Goal: Communication & Community: Answer question/provide support

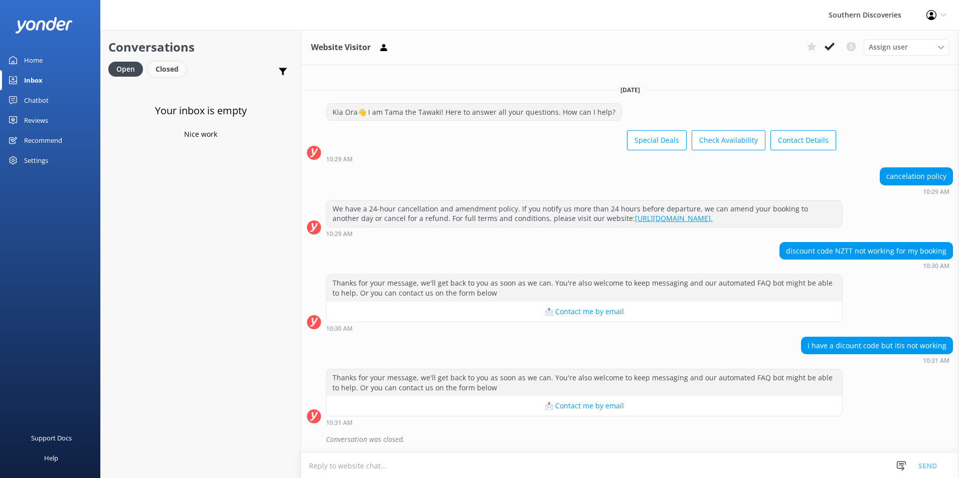
click at [160, 67] on div "Closed" at bounding box center [167, 69] width 38 height 15
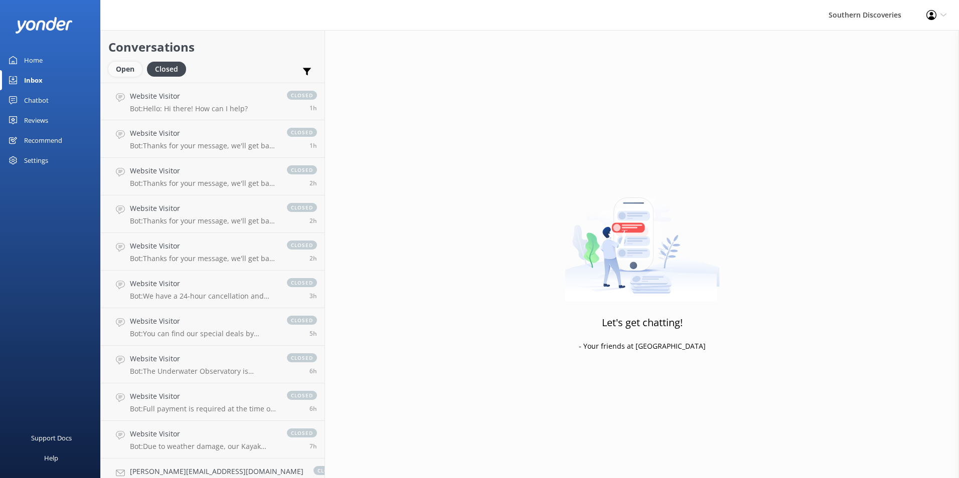
click at [133, 65] on div "Open" at bounding box center [125, 69] width 34 height 15
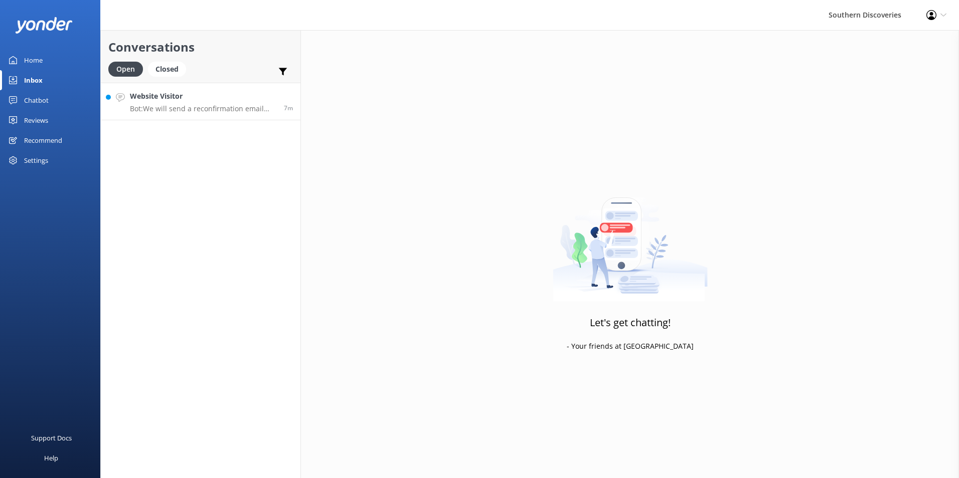
click at [217, 103] on div "Website Visitor Bot: We will send a reconfirmation email out 24 hours prior to …" at bounding box center [203, 102] width 146 height 22
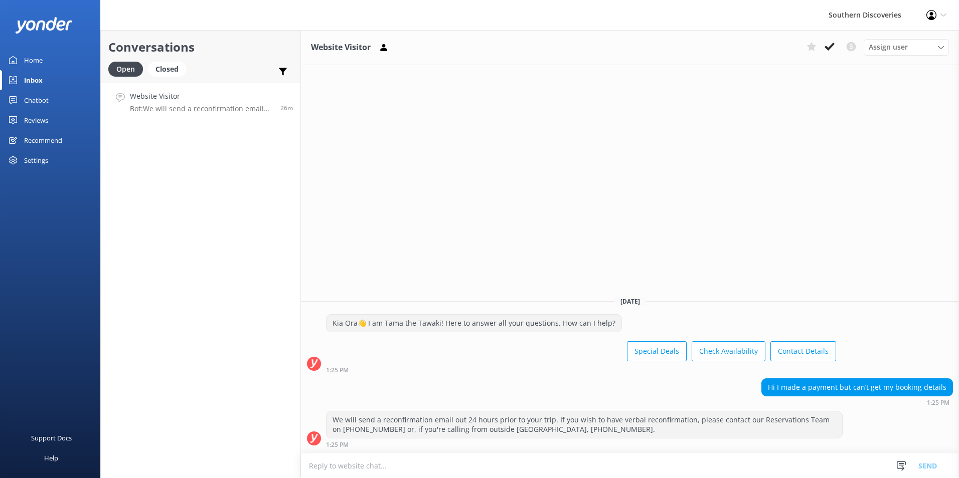
click at [202, 96] on h4 "Website Visitor" at bounding box center [201, 96] width 143 height 11
